Goal: Information Seeking & Learning: Learn about a topic

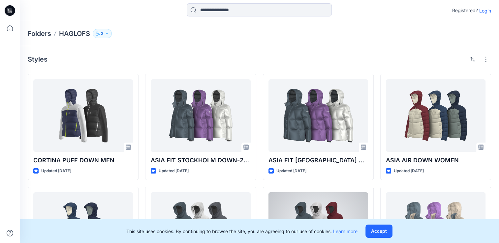
scroll to position [170, 0]
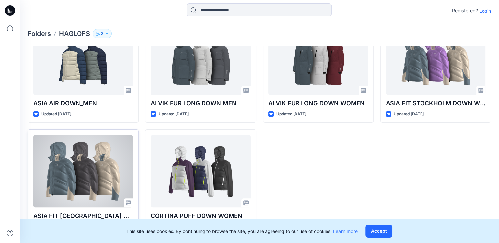
click at [88, 187] on div at bounding box center [83, 171] width 100 height 73
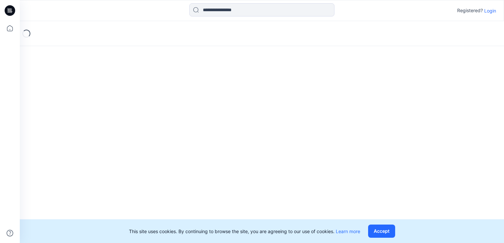
click at [88, 187] on div "Loading..." at bounding box center [262, 132] width 484 height 222
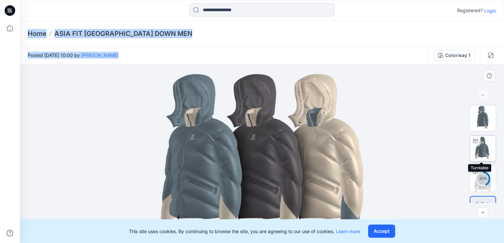
click at [478, 155] on img at bounding box center [483, 149] width 26 height 26
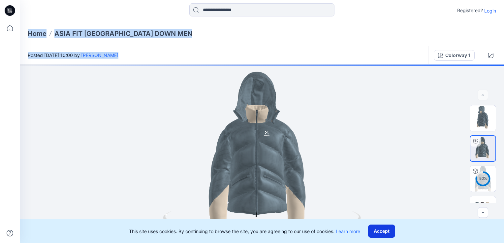
click at [378, 237] on button "Accept" at bounding box center [381, 231] width 27 height 13
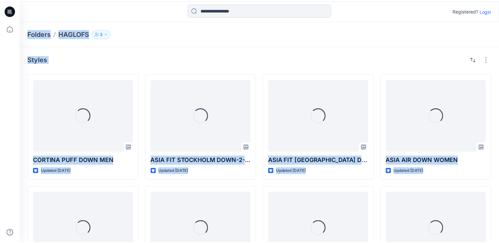
scroll to position [170, 0]
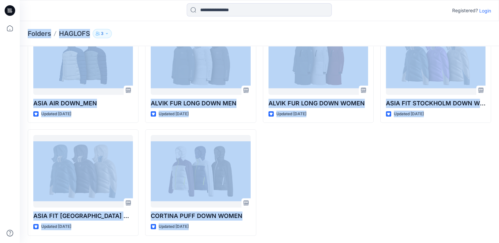
click at [331, 155] on div "ASIA FIT [GEOGRAPHIC_DATA] DOWN-2_MEN Updated [DATE] ALVIK FUR LONG DOWN WOMEN …" at bounding box center [318, 70] width 111 height 333
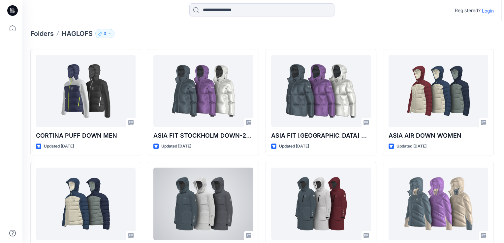
scroll to position [0, 0]
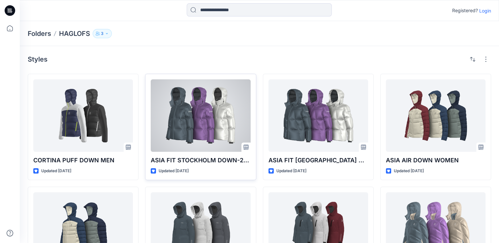
click at [219, 144] on div at bounding box center [201, 115] width 100 height 73
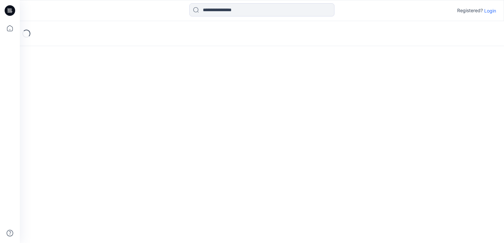
click at [219, 144] on div "Loading..." at bounding box center [262, 132] width 484 height 222
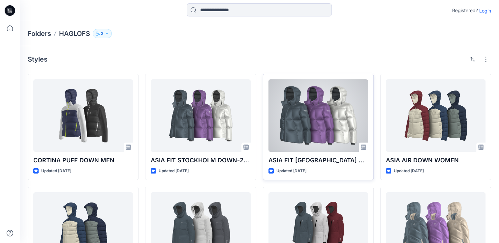
click at [326, 125] on div at bounding box center [319, 115] width 100 height 73
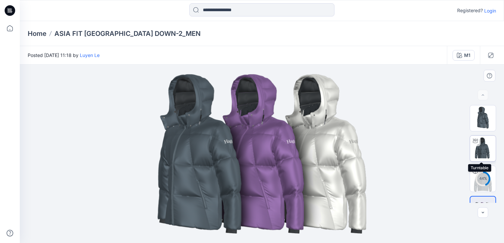
click at [485, 149] on img at bounding box center [483, 149] width 26 height 26
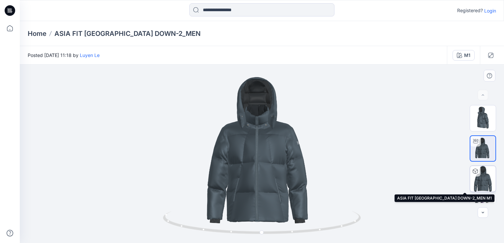
click at [482, 186] on img at bounding box center [483, 179] width 26 height 26
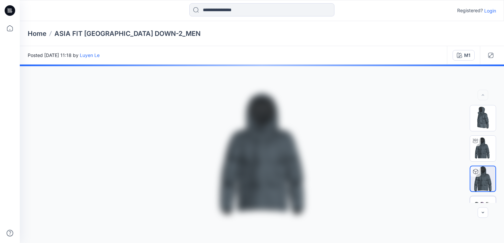
click at [480, 200] on div at bounding box center [483, 209] width 26 height 26
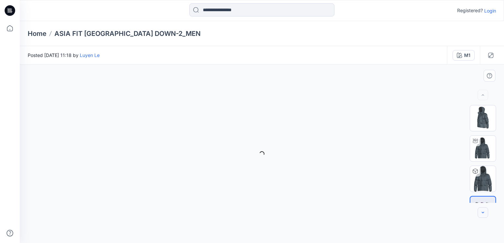
click at [484, 214] on icon "button" at bounding box center [482, 212] width 5 height 5
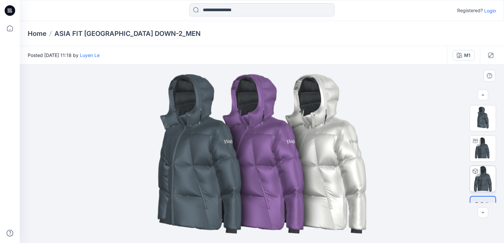
scroll to position [19, 0]
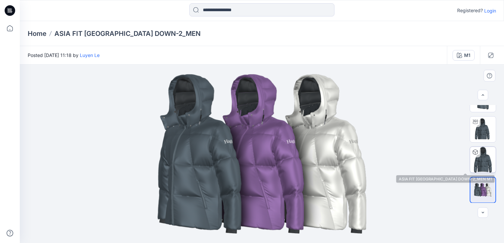
drag, startPoint x: 484, startPoint y: 214, endPoint x: 485, endPoint y: 164, distance: 49.8
click at [485, 164] on div at bounding box center [483, 154] width 42 height 98
click at [481, 155] on img at bounding box center [483, 160] width 26 height 26
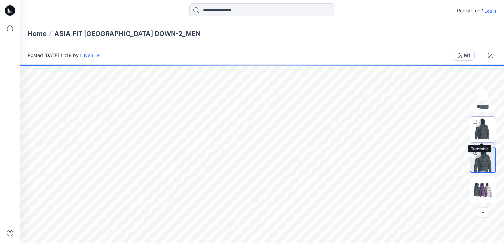
click at [481, 141] on img at bounding box center [483, 130] width 26 height 26
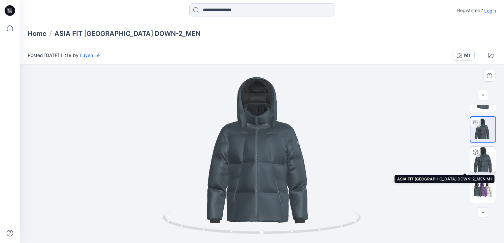
click at [486, 164] on img at bounding box center [483, 160] width 26 height 26
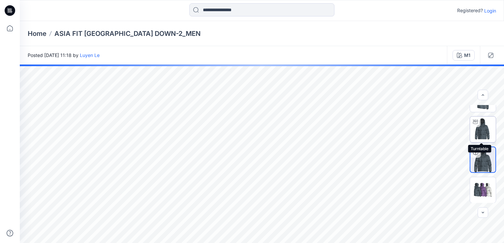
click at [487, 132] on img at bounding box center [483, 130] width 26 height 26
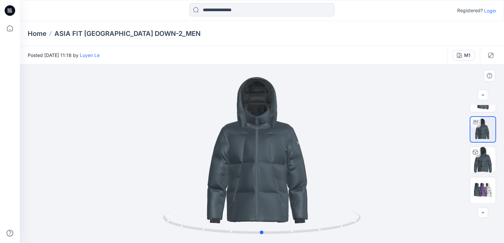
click at [399, 147] on div at bounding box center [262, 154] width 484 height 179
click at [304, 139] on div at bounding box center [262, 154] width 484 height 179
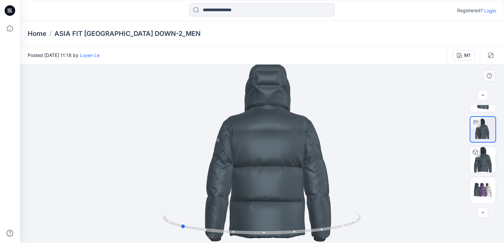
drag, startPoint x: 263, startPoint y: 235, endPoint x: 379, endPoint y: 215, distance: 118.1
click at [379, 215] on div at bounding box center [262, 154] width 484 height 179
